Goal: Find specific page/section: Find specific page/section

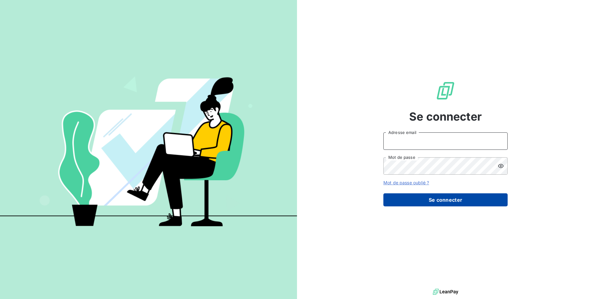
type input "[EMAIL_ADDRESS][DOMAIN_NAME]"
click at [420, 197] on button "Se connecter" at bounding box center [445, 199] width 124 height 13
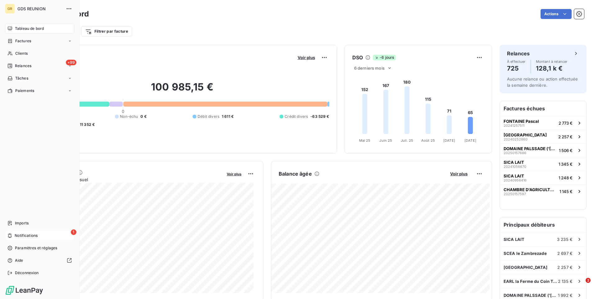
click at [50, 236] on div "1 Notifications" at bounding box center [39, 236] width 69 height 10
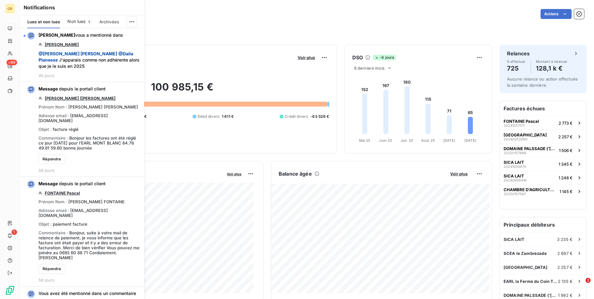
click at [265, 28] on div "Filtrer par client Filtrer par facture" at bounding box center [307, 31] width 554 height 12
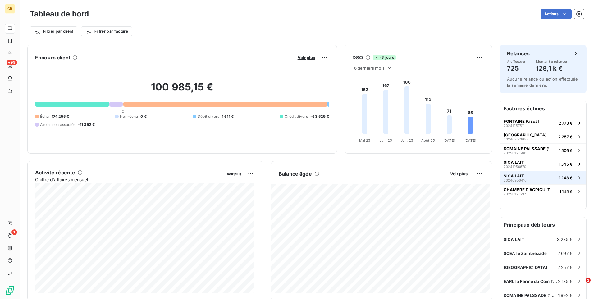
click at [524, 180] on button "SICA LAIT 20240956416 1 248 €" at bounding box center [543, 178] width 86 height 14
